Goal: Task Accomplishment & Management: Complete application form

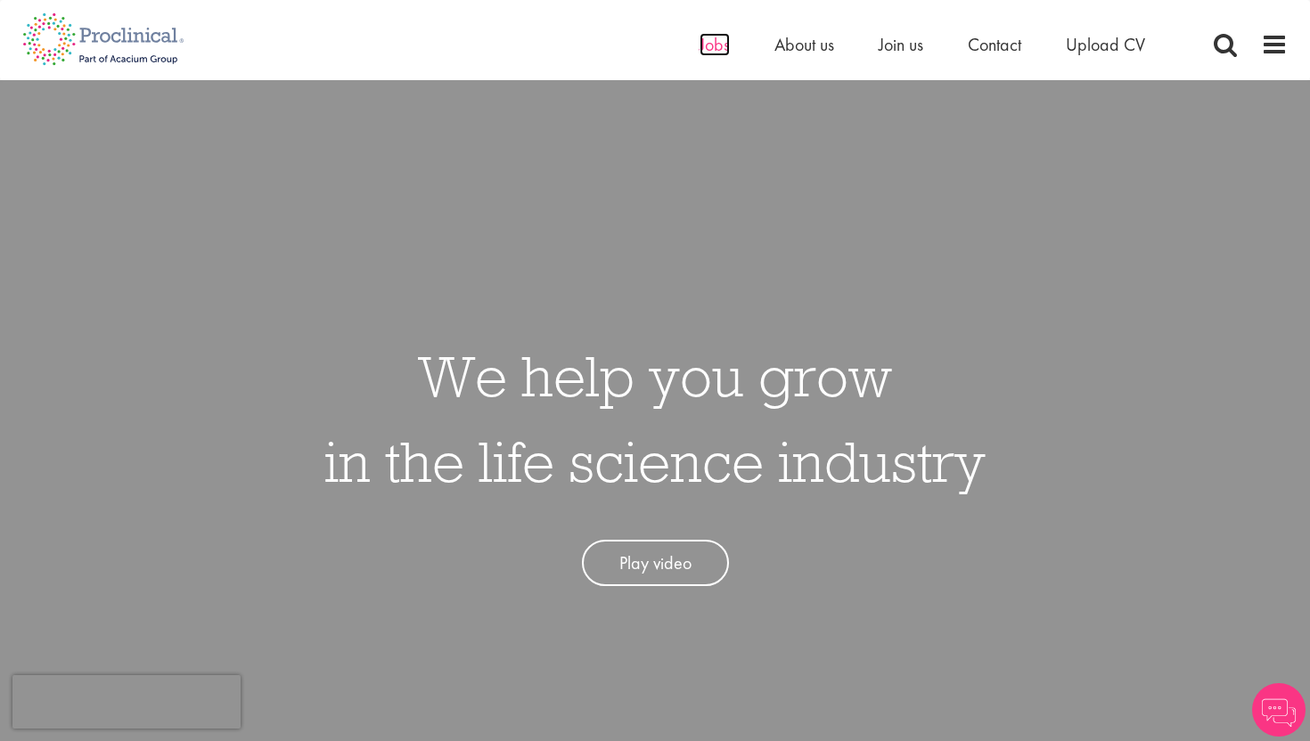
click at [706, 39] on span "Jobs" at bounding box center [715, 44] width 30 height 23
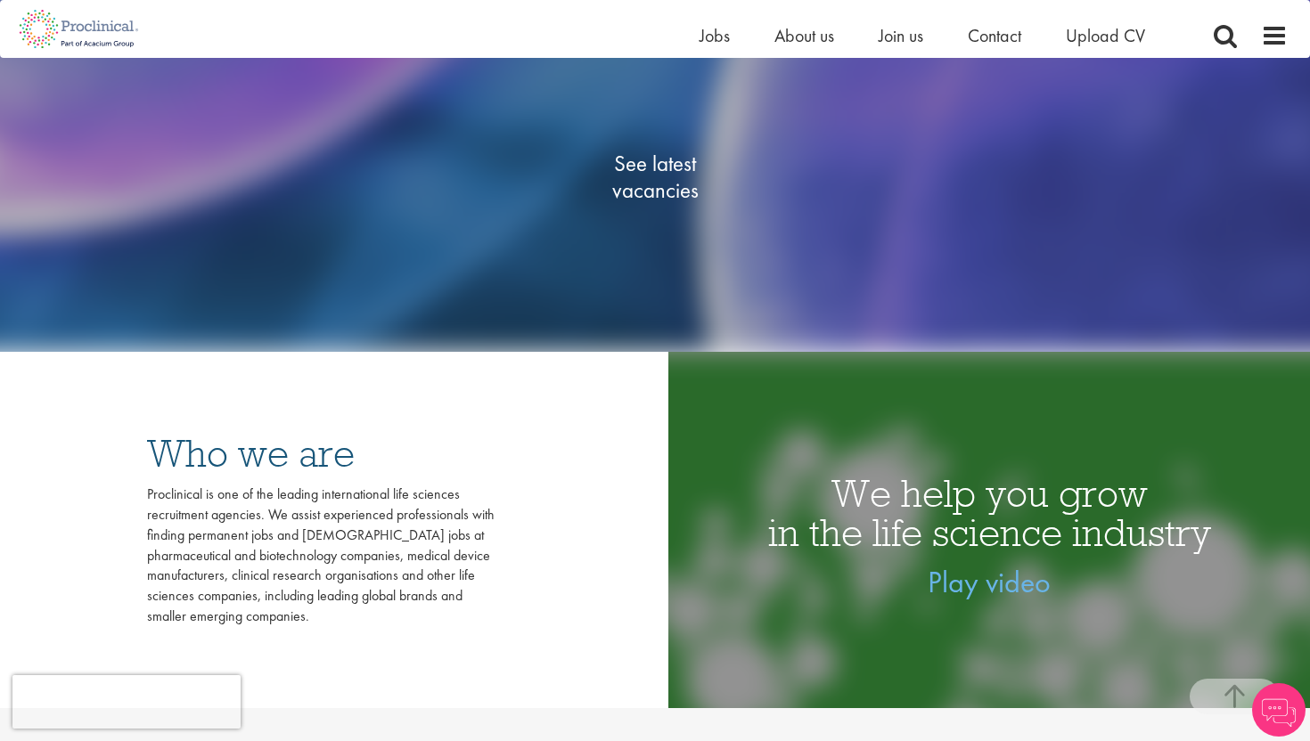
scroll to position [392, 0]
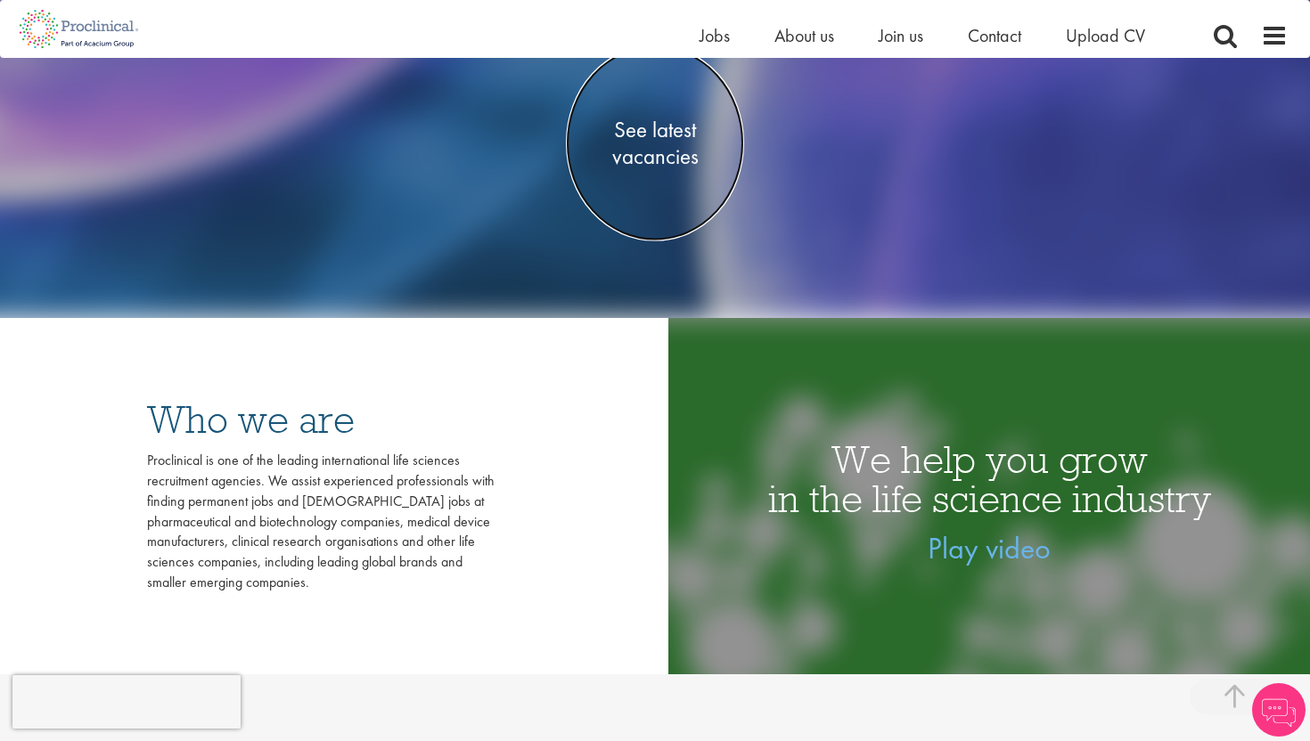
click at [667, 135] on span "See latest vacancies" at bounding box center [655, 142] width 178 height 53
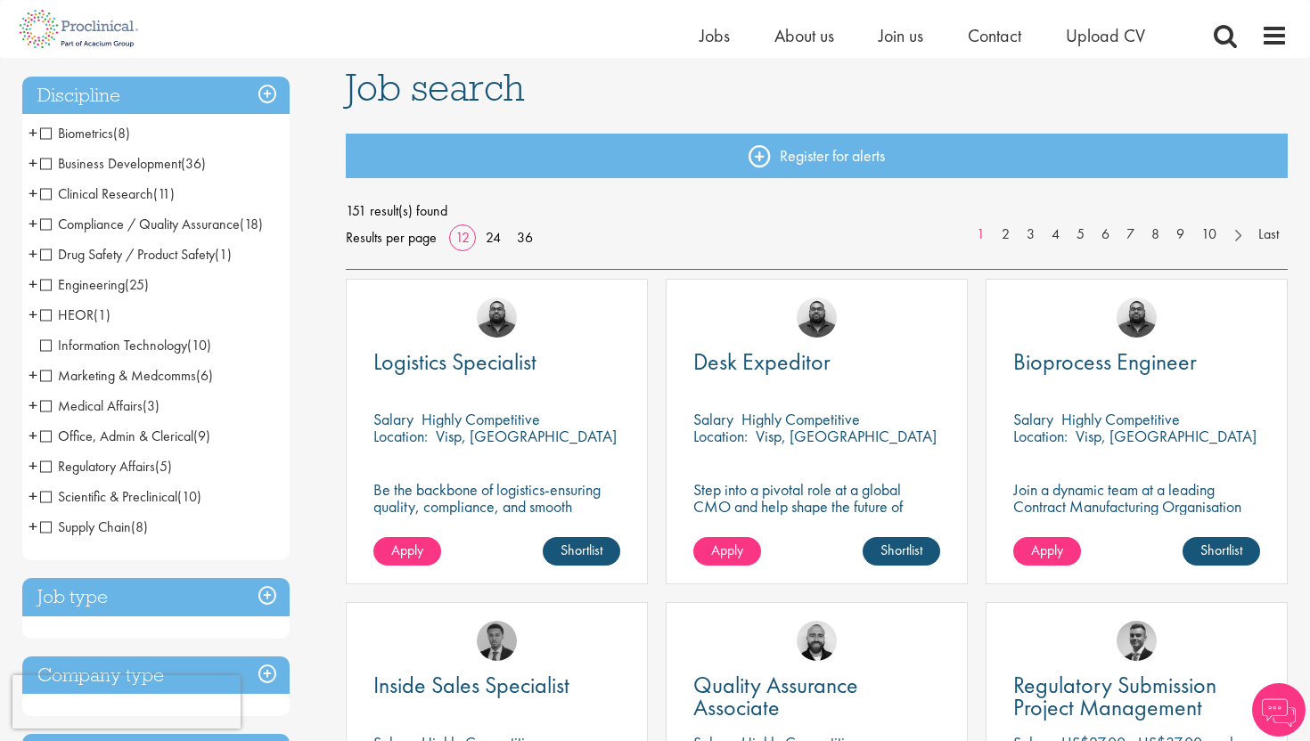
scroll to position [143, 0]
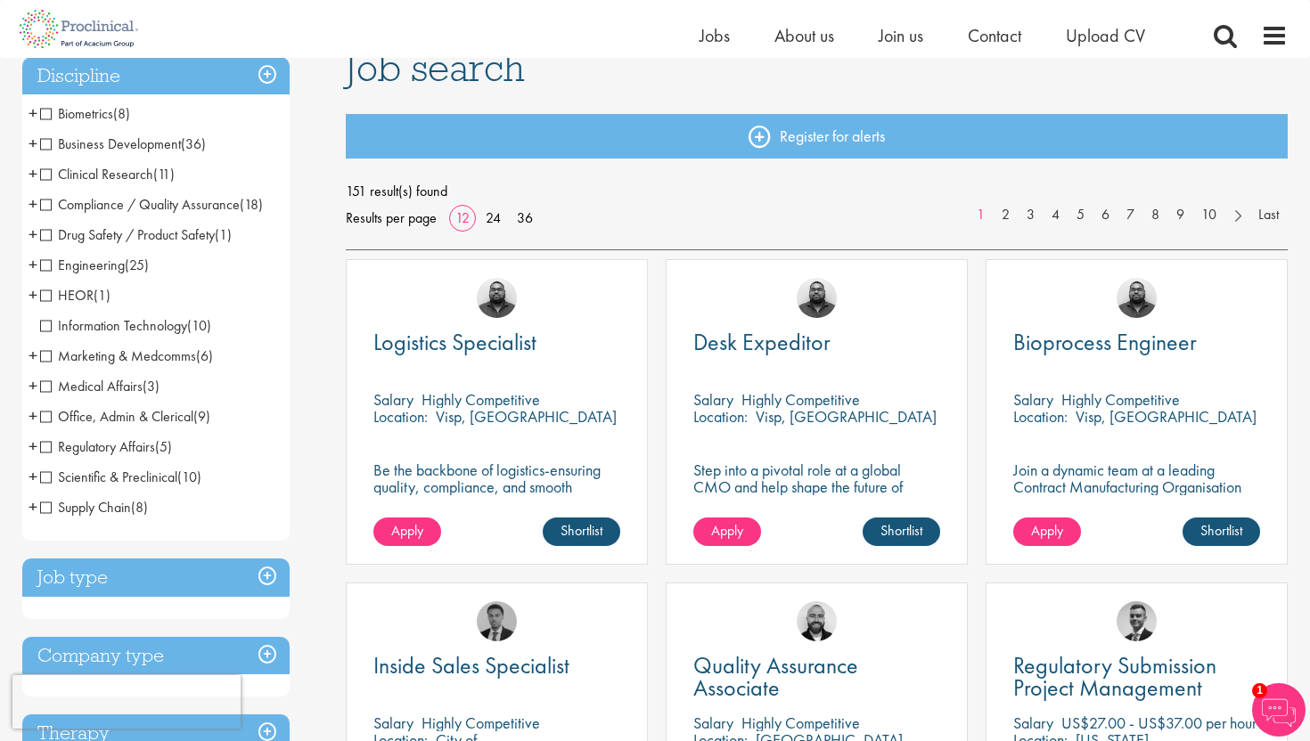
click at [54, 355] on span "Marketing & Medcomms" at bounding box center [118, 356] width 156 height 19
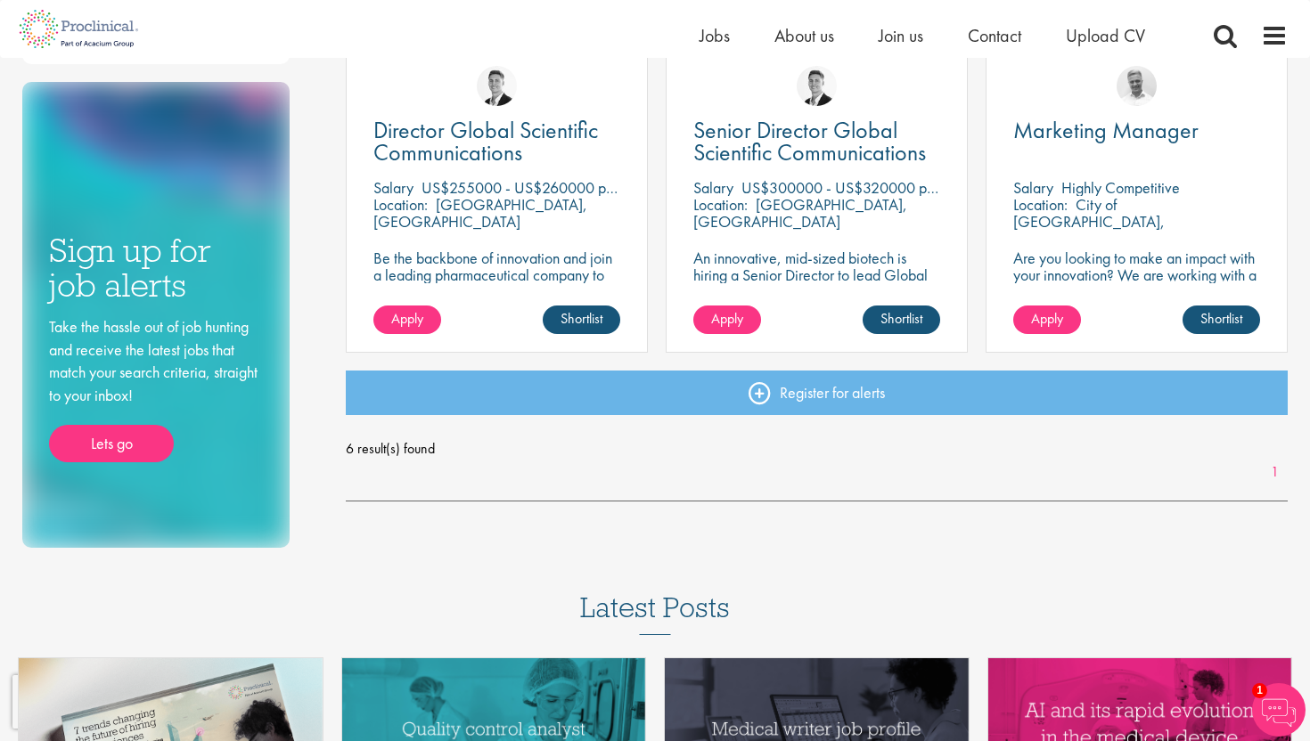
scroll to position [677, 0]
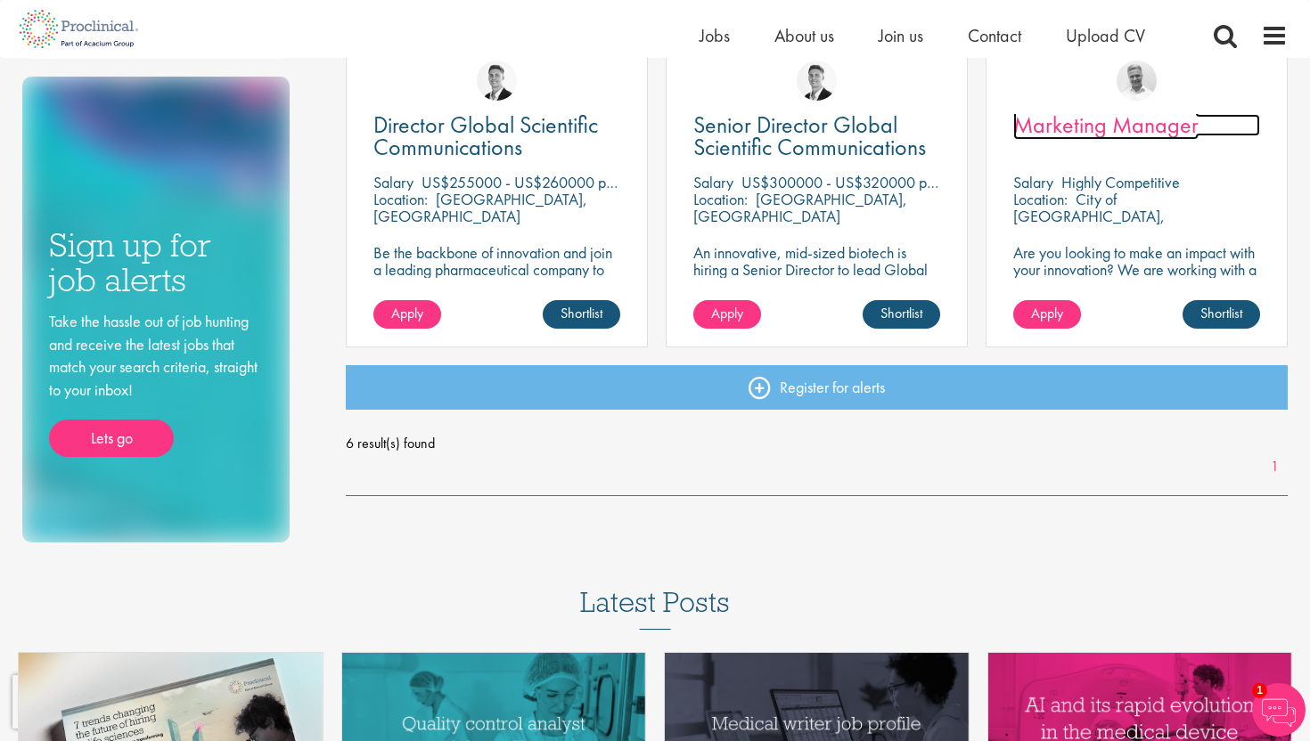
click at [1126, 125] on span "Marketing Manager" at bounding box center [1105, 125] width 185 height 30
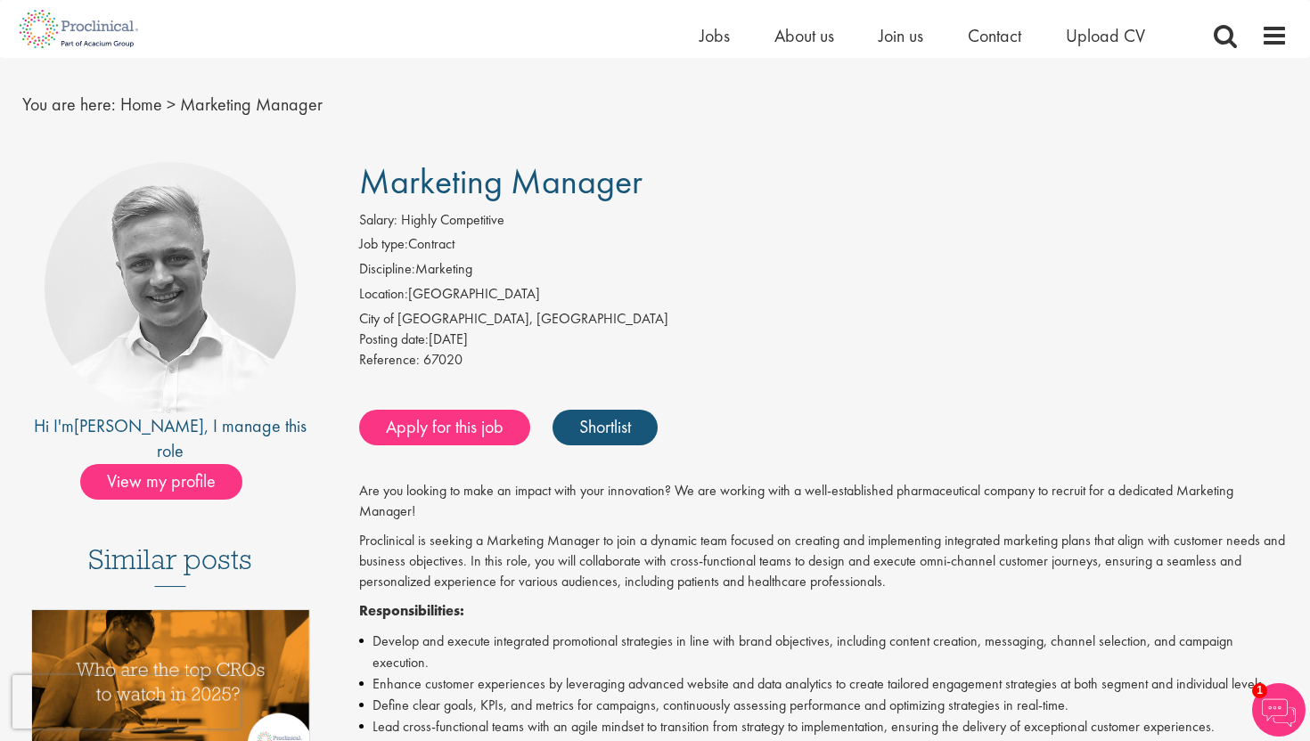
scroll to position [36, 0]
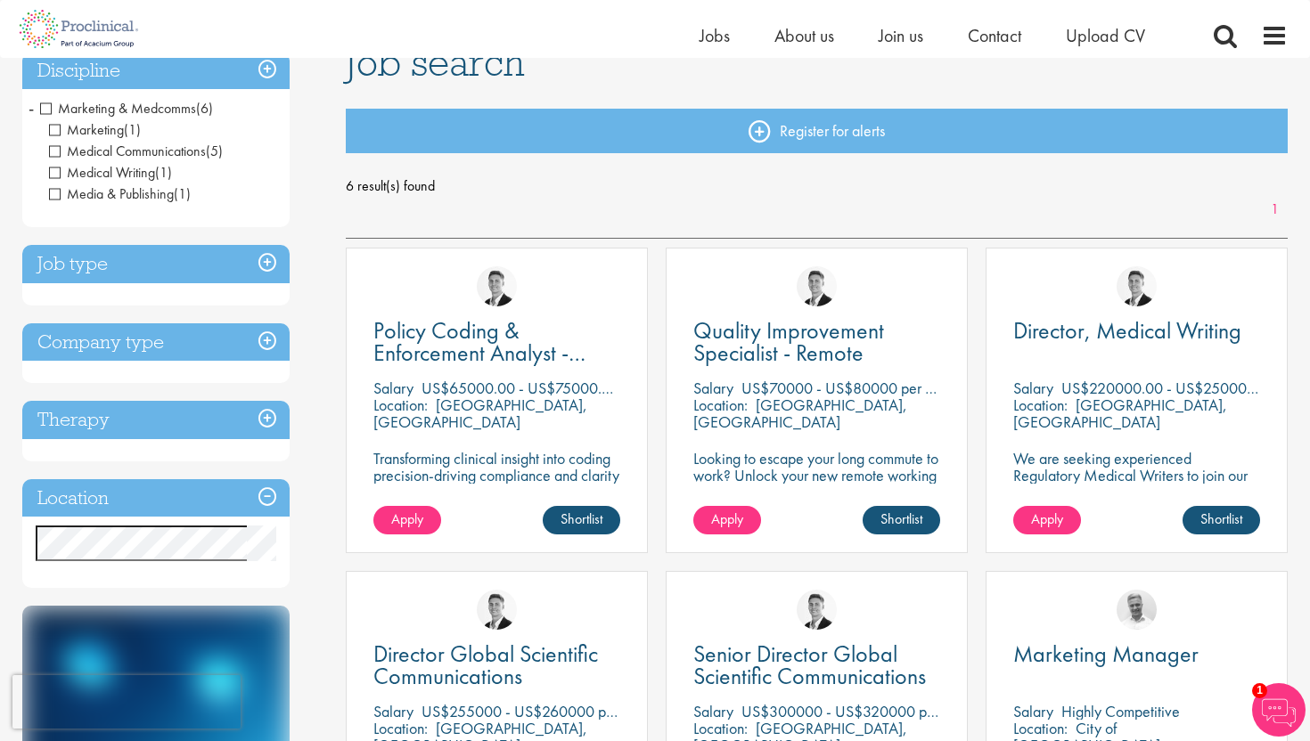
scroll to position [112, 0]
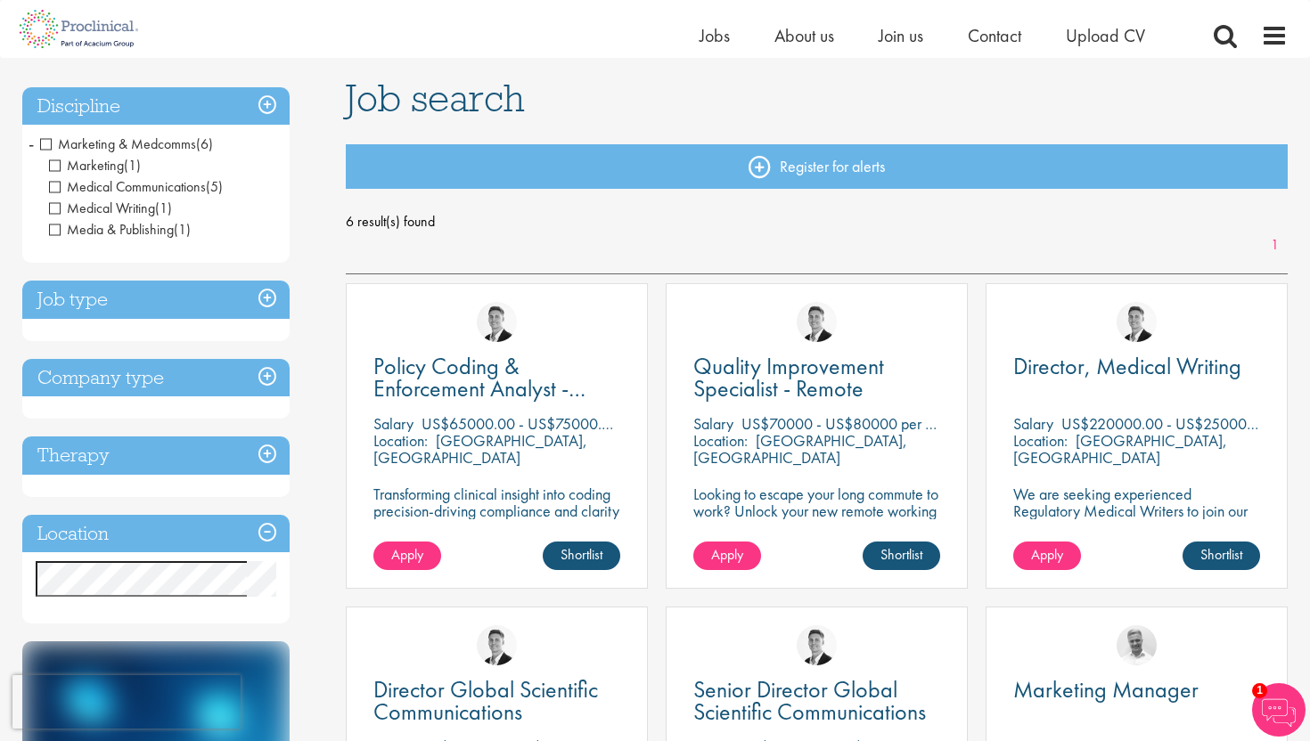
click at [45, 146] on span "Marketing & Medcomms" at bounding box center [118, 144] width 156 height 19
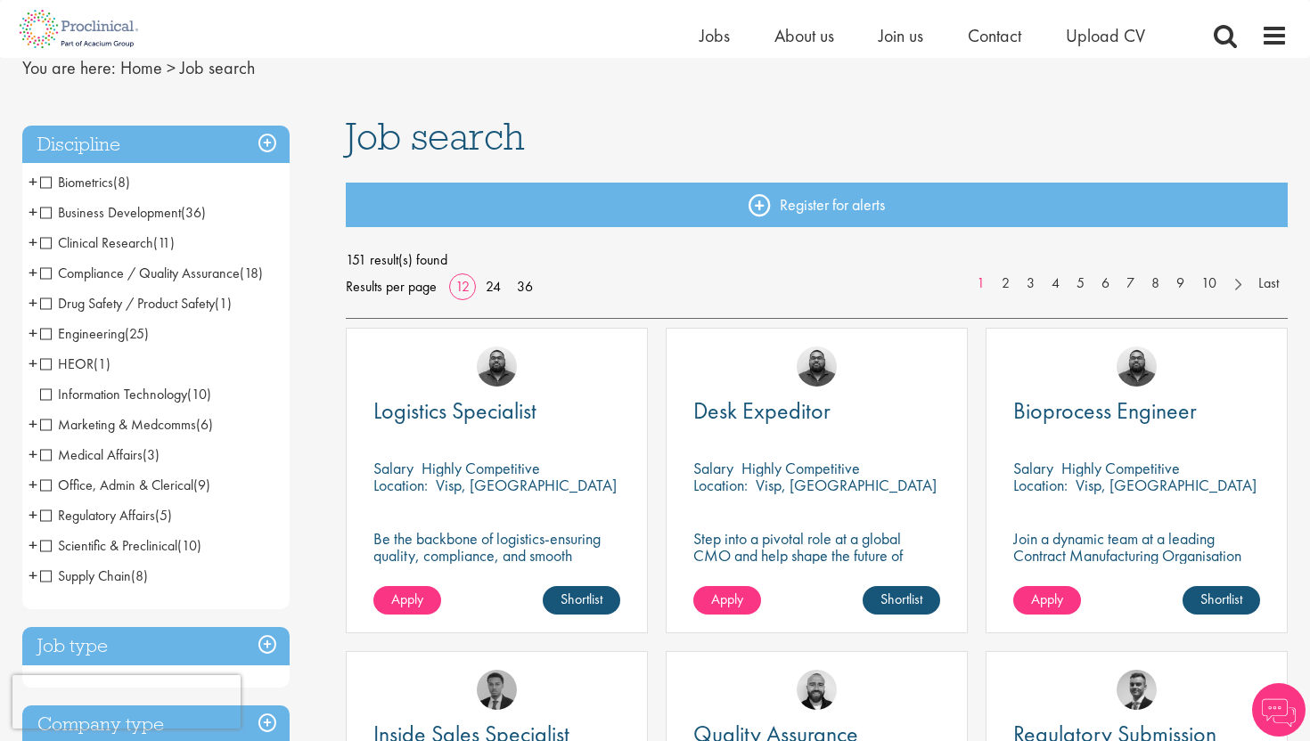
scroll to position [107, 0]
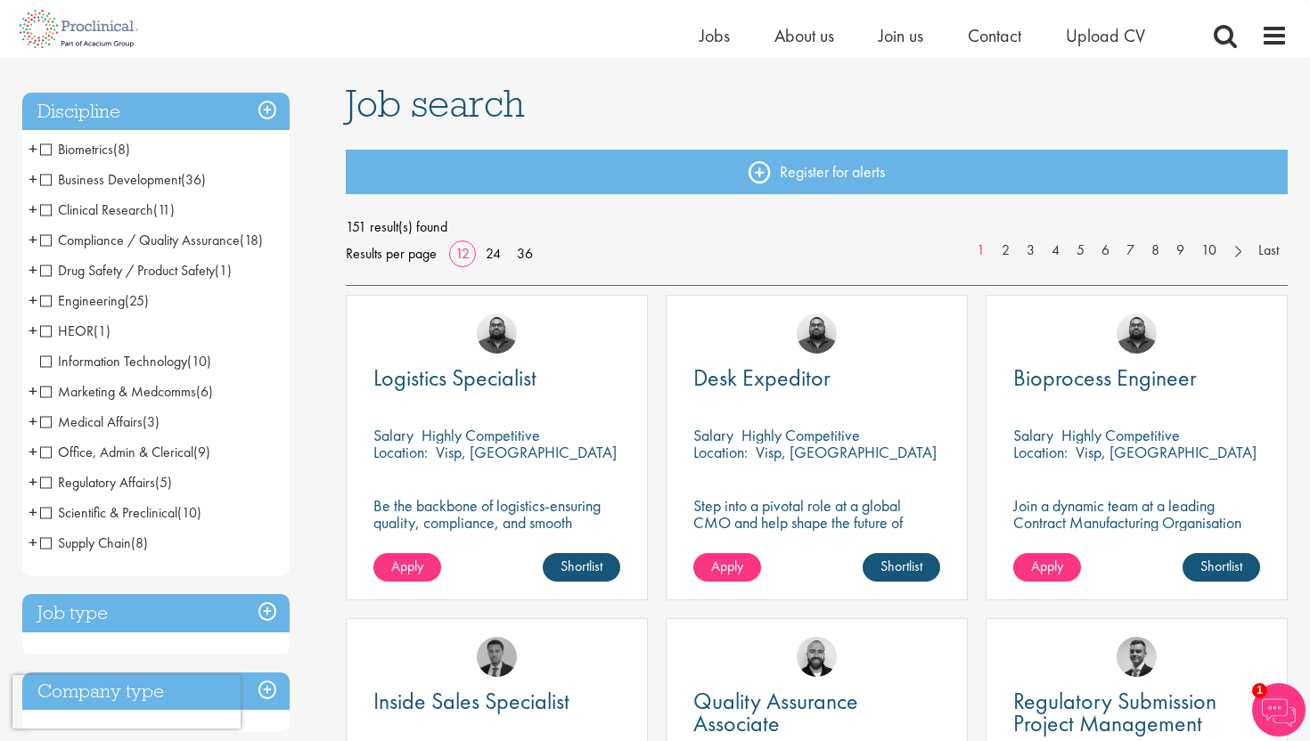
click at [48, 395] on span "Marketing & Medcomms" at bounding box center [118, 391] width 156 height 19
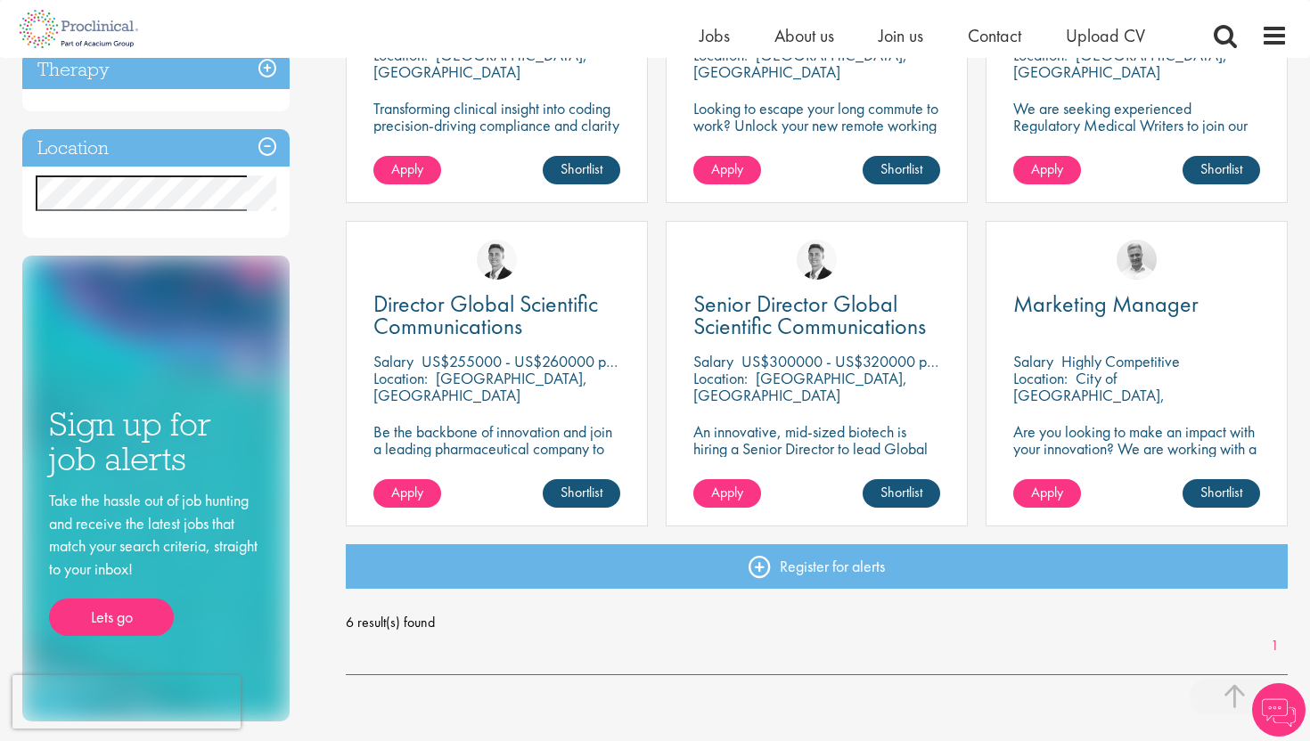
scroll to position [499, 0]
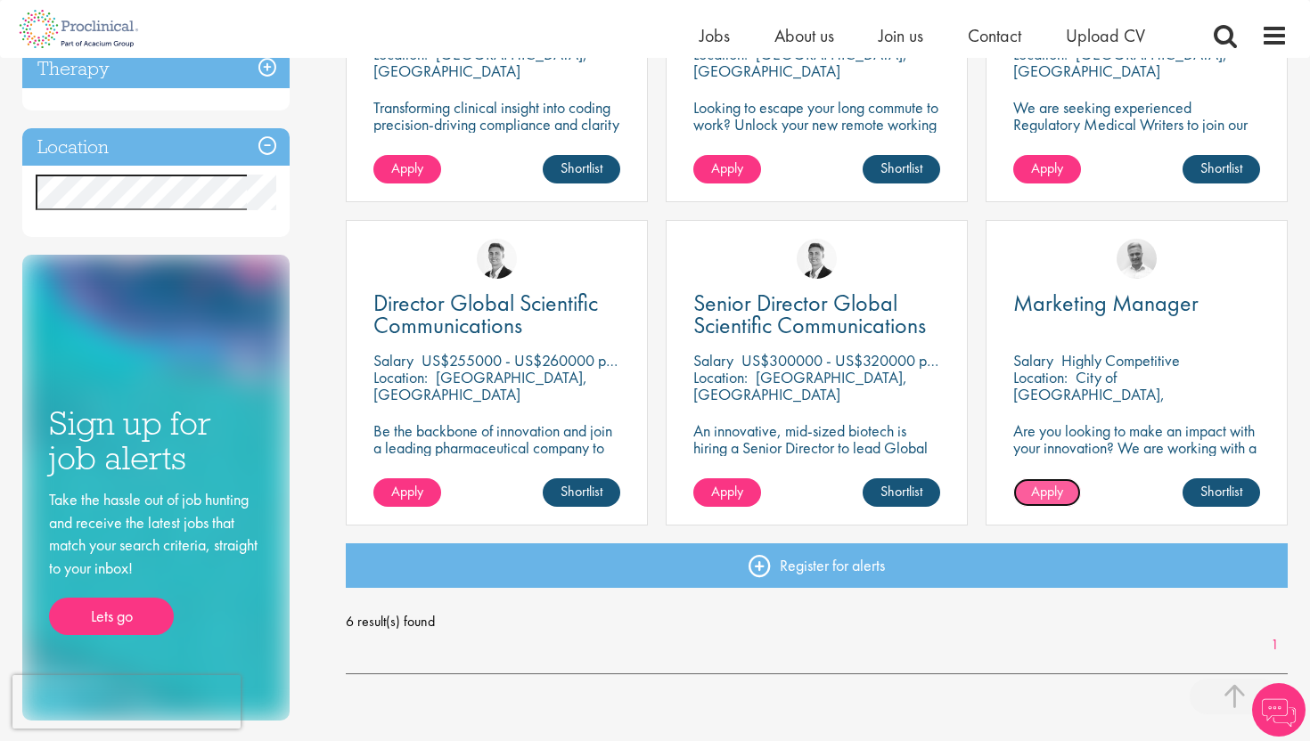
click at [1046, 496] on span "Apply" at bounding box center [1047, 491] width 32 height 19
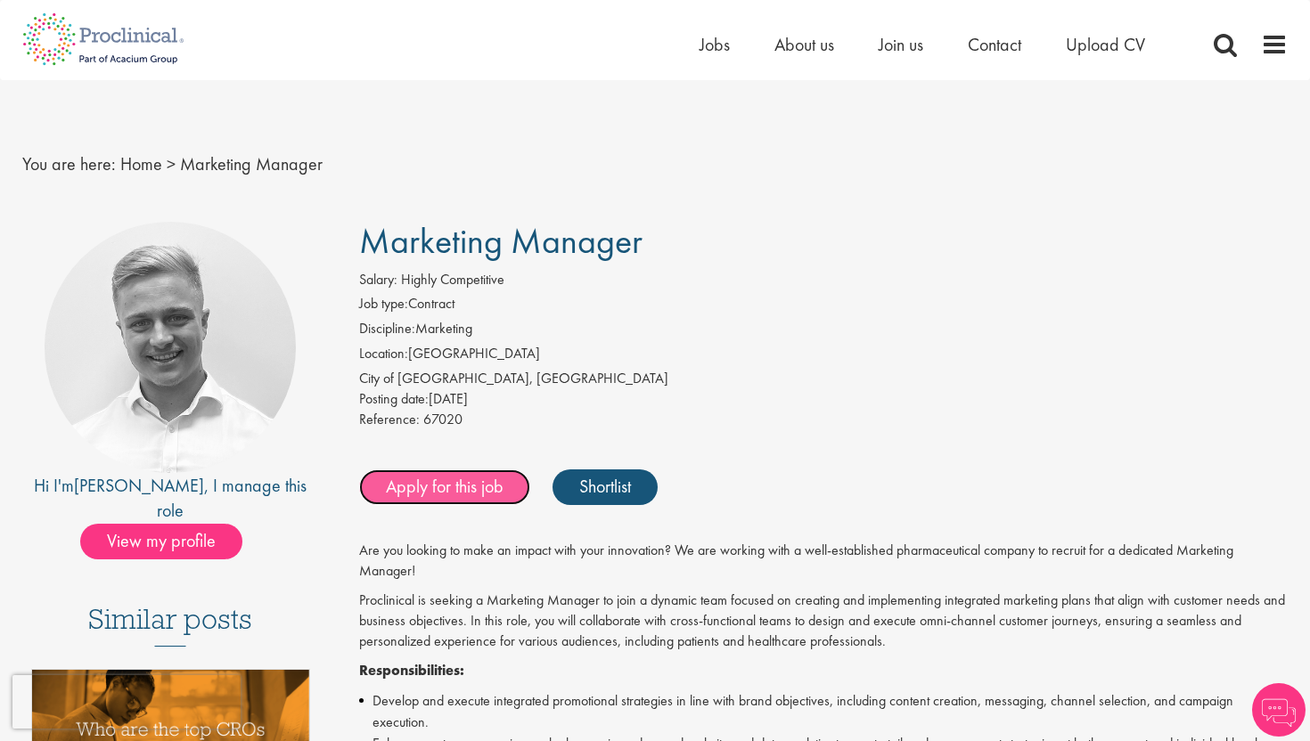
click at [511, 480] on link "Apply for this job" at bounding box center [444, 488] width 171 height 36
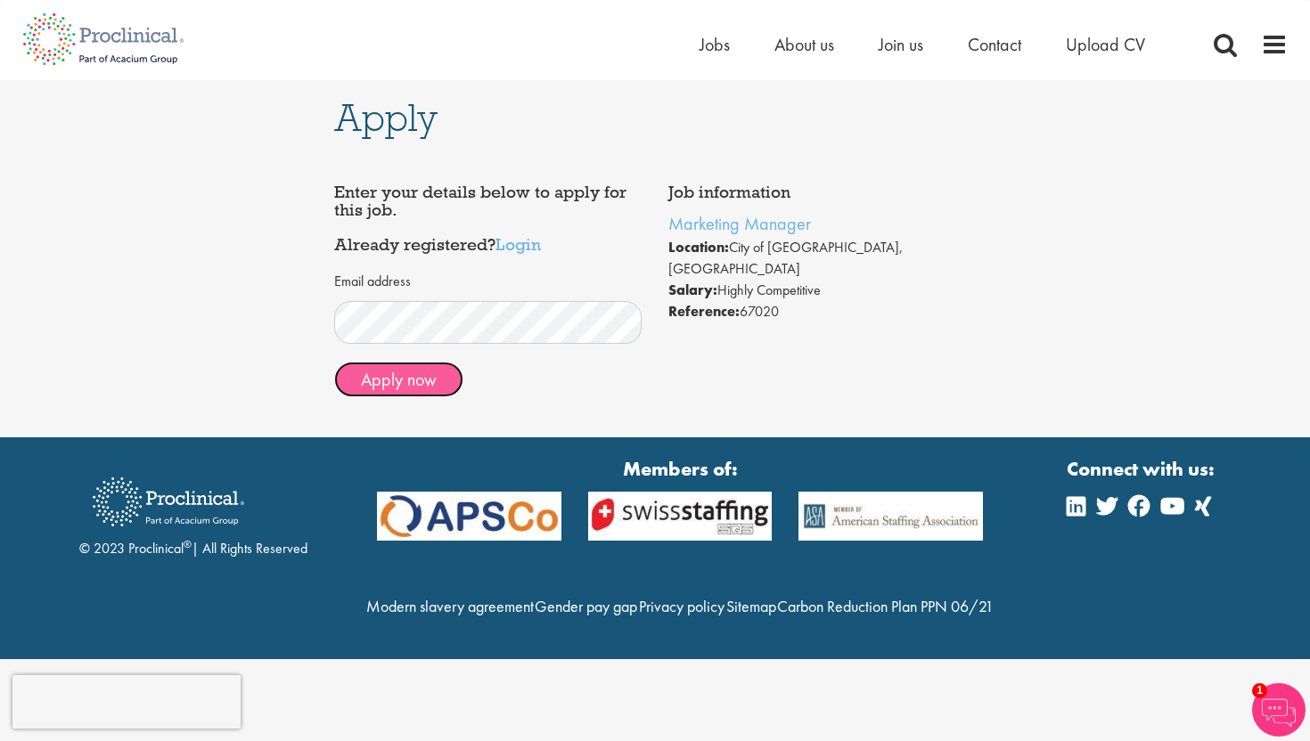
click at [430, 372] on button "Apply now" at bounding box center [398, 380] width 129 height 36
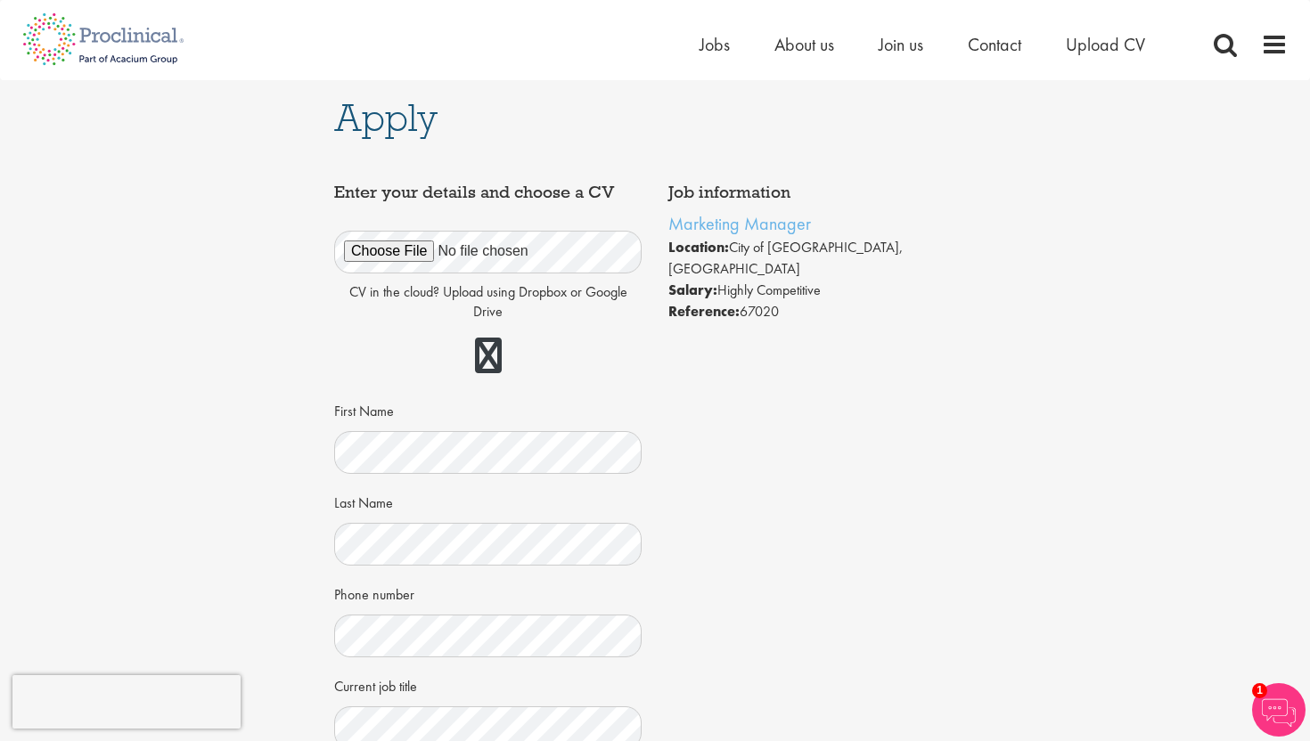
click at [795, 485] on div "Job information Marketing Manager Location: [GEOGRAPHIC_DATA], [GEOGRAPHIC_DATA…" at bounding box center [655, 607] width 668 height 865
click at [801, 623] on div "Job information Marketing Manager Location: [GEOGRAPHIC_DATA], [GEOGRAPHIC_DATA…" at bounding box center [655, 607] width 668 height 865
click at [771, 568] on div "Job information Marketing Manager Location: City of London, England Salary: Hig…" at bounding box center [655, 607] width 668 height 865
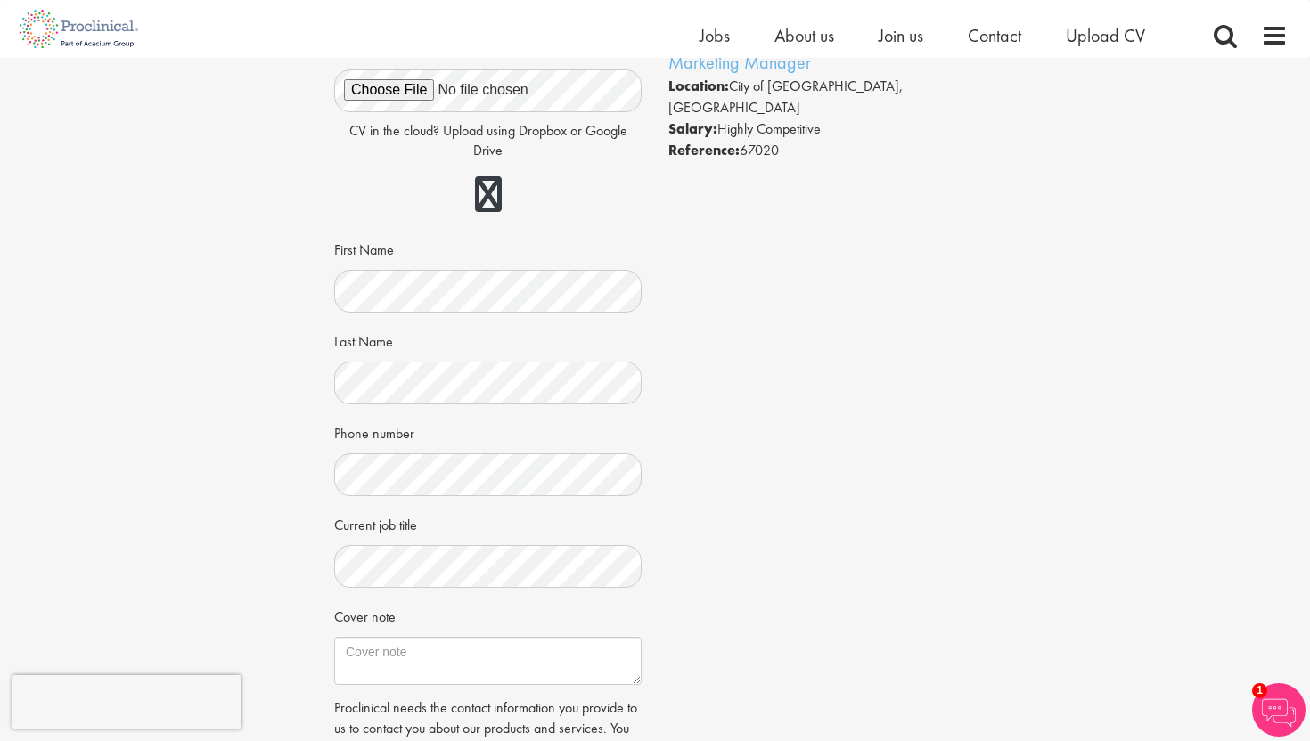
scroll to position [143, 0]
click at [753, 585] on div "Job information Marketing Manager Location: City of London, England Salary: Hig…" at bounding box center [655, 442] width 668 height 865
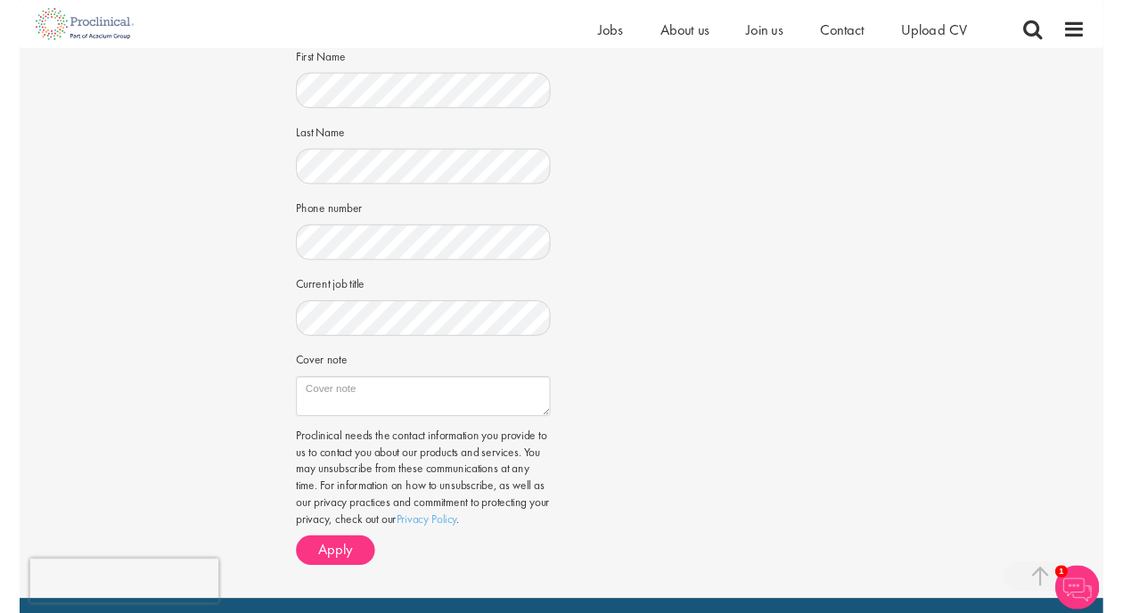
scroll to position [338, 0]
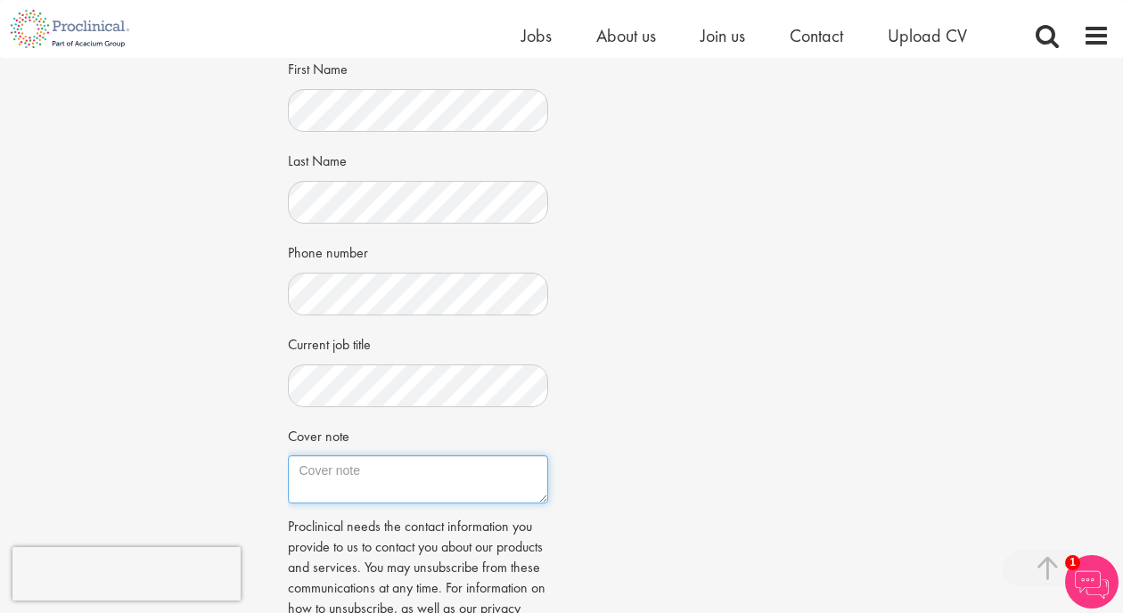
click at [383, 478] on textarea "Cover note" at bounding box center [418, 479] width 261 height 48
paste textarea "Dear all, Please find attached my CV for your consideration. I am a marketing s…"
click at [300, 467] on textarea "Dear all, Please find attached my CV for your consideration. I am a marketing s…" at bounding box center [418, 479] width 261 height 48
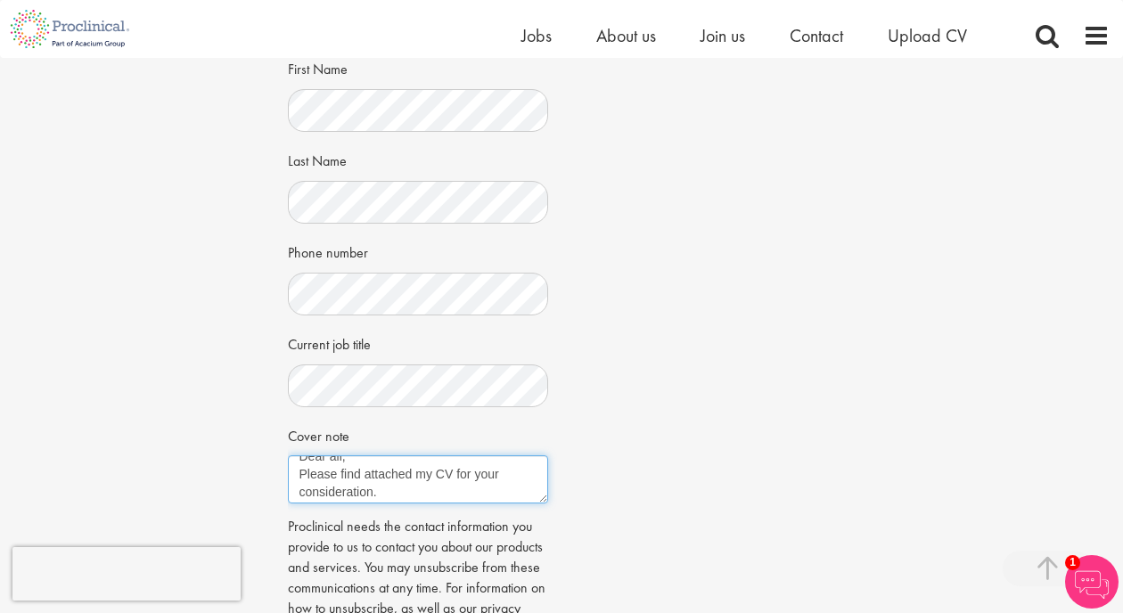
scroll to position [0, 0]
drag, startPoint x: 426, startPoint y: 478, endPoint x: 294, endPoint y: 457, distance: 133.5
click at [294, 457] on textarea "Dear all, Please find attached my CV for your consideration. I am a marketing s…" at bounding box center [418, 479] width 261 height 48
type textarea "Dear all, Please find attached my CV for your consideration. I am a marketing s…"
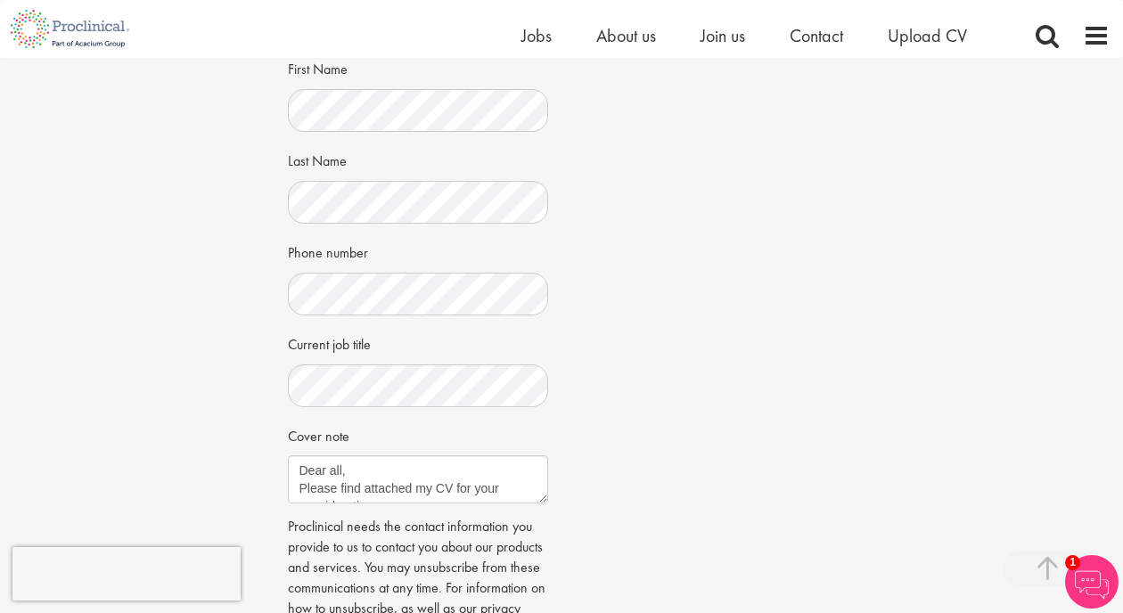
click at [733, 468] on div "Job information Marketing Manager Location: City of London, England Salary: Hig…" at bounding box center [561, 266] width 575 height 903
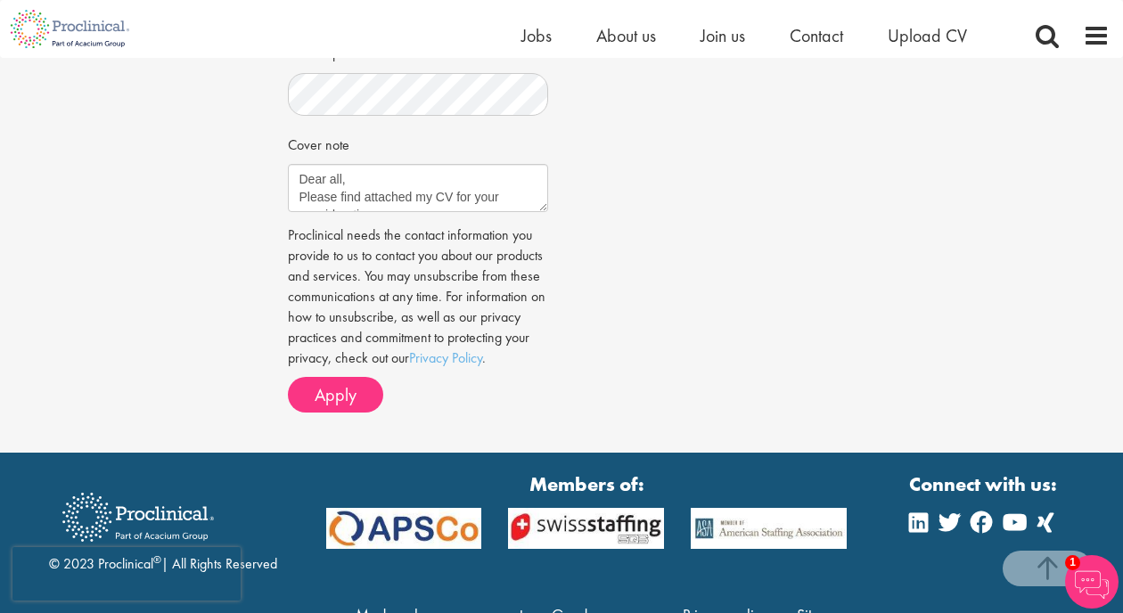
scroll to position [642, 0]
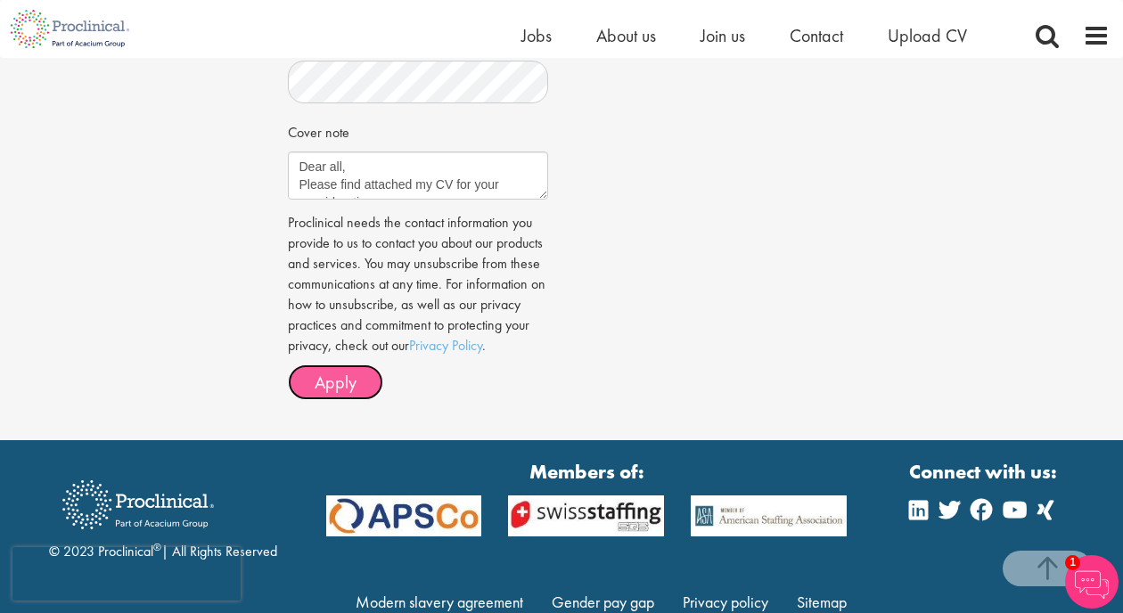
click at [356, 388] on button "Apply" at bounding box center [335, 382] width 95 height 36
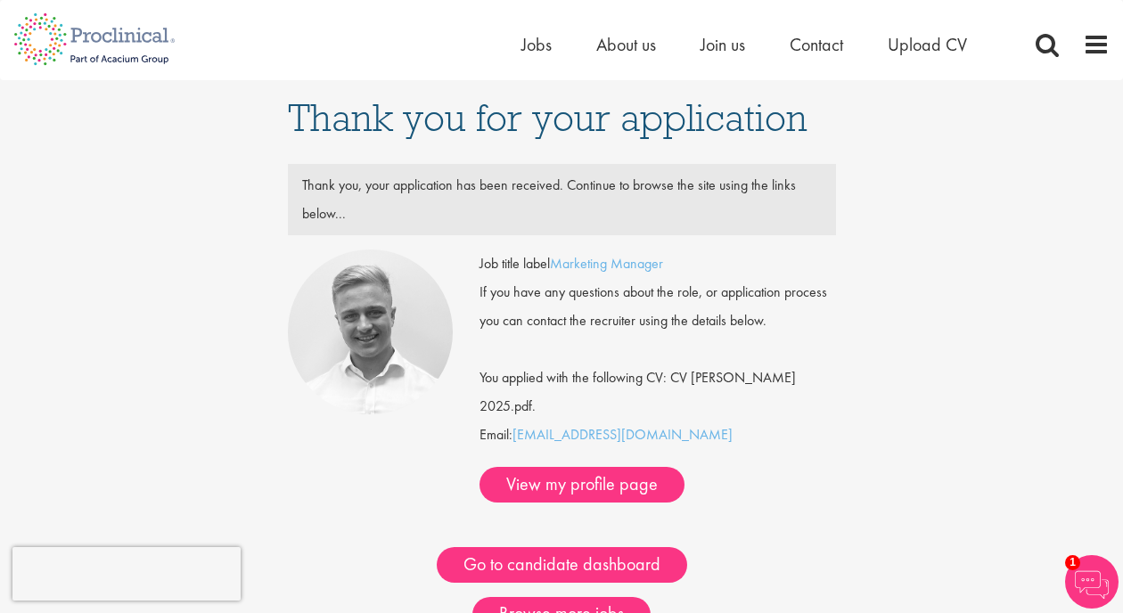
click at [929, 448] on div "Thank you for your application Thank you, your application has been received. C…" at bounding box center [562, 383] width 1150 height 606
